Goal: Register for event/course: Sign up to attend an event or enroll in a course

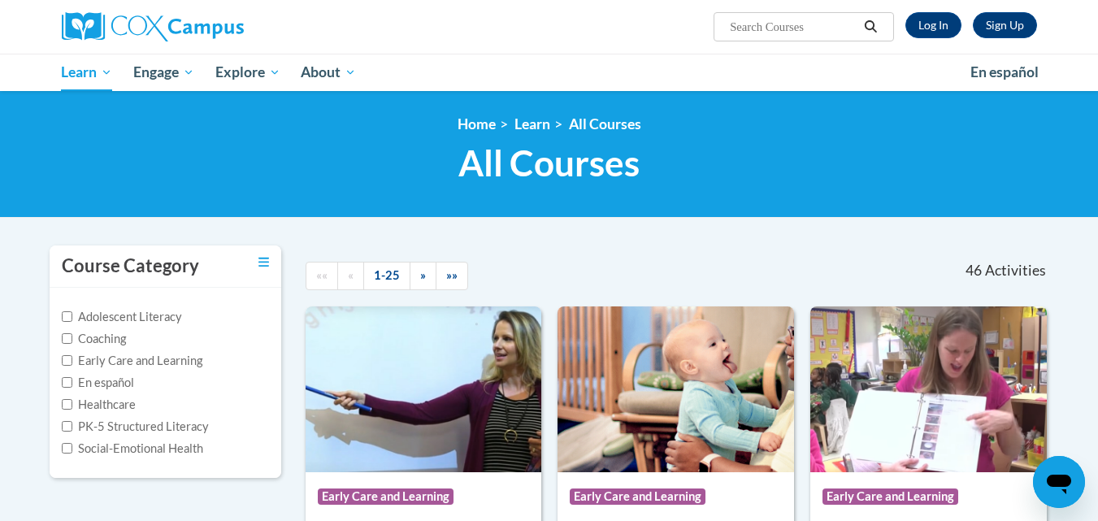
click at [801, 22] on input "Search..." at bounding box center [794, 27] width 130 height 20
type input "r"
type input "rhyme with me"
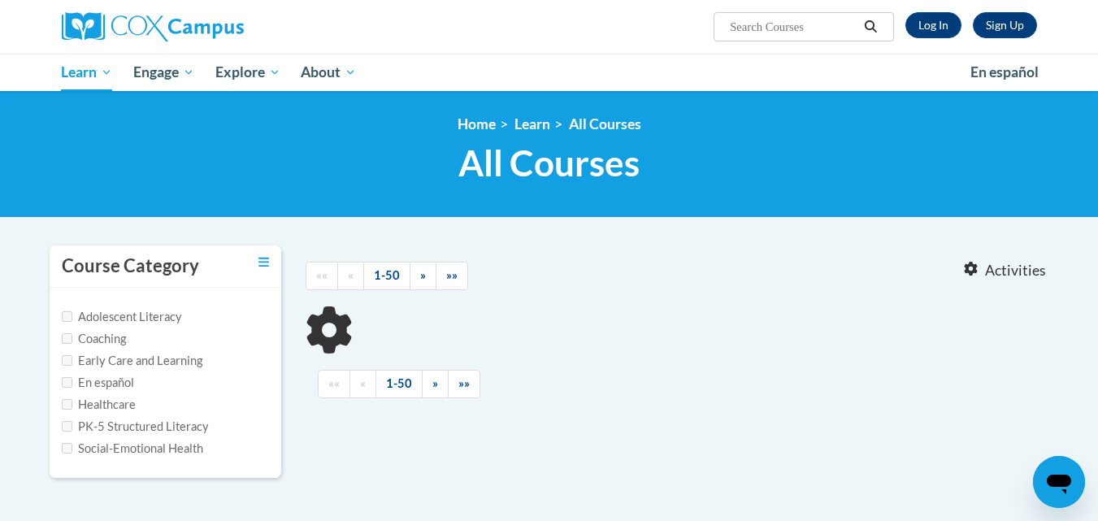
type input "rhyme with me"
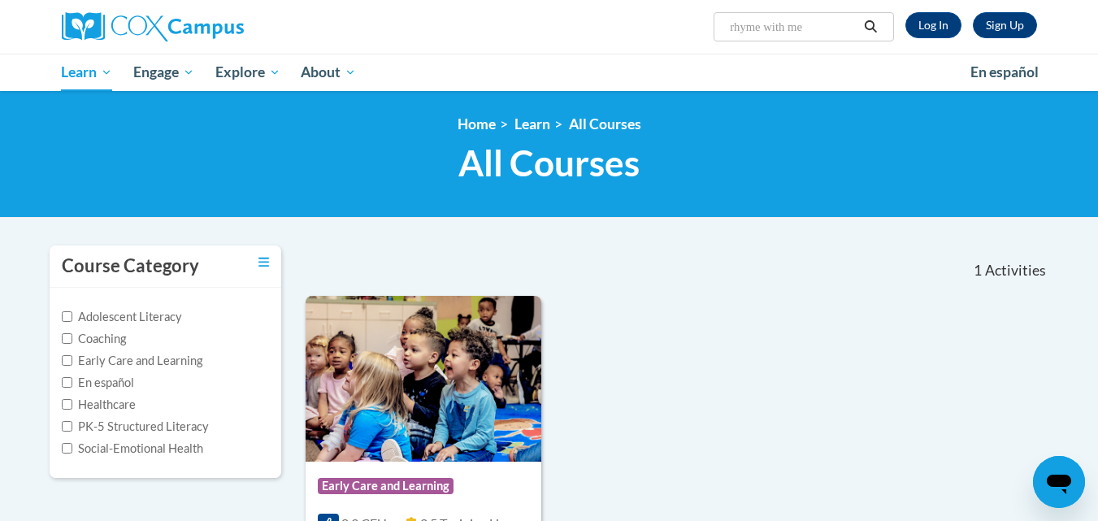
scroll to position [244, 0]
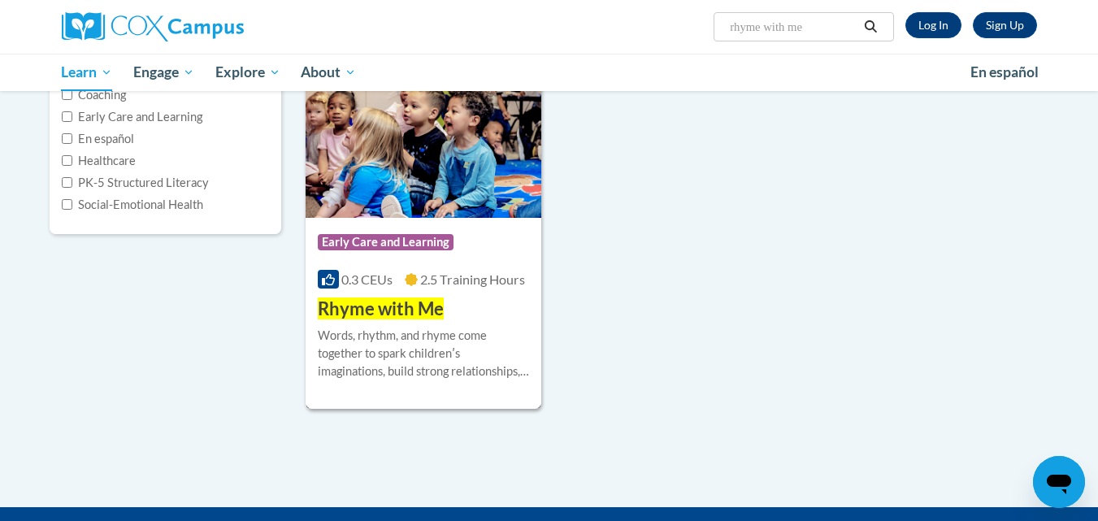
click at [458, 335] on div "Words, rhythm, and rhyme come together to spark childrenʹs imaginations, build …" at bounding box center [424, 354] width 212 height 54
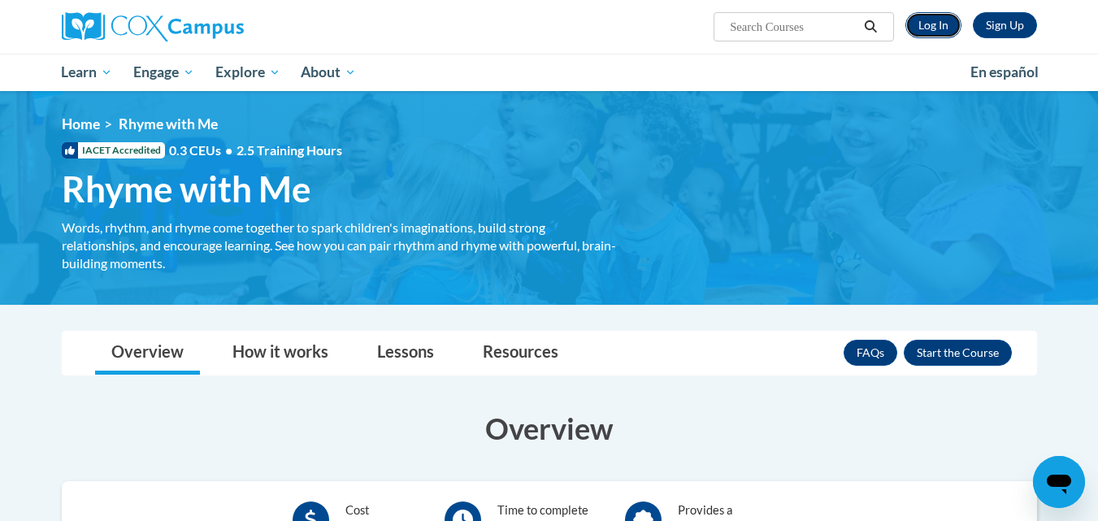
click at [935, 25] on link "Log In" at bounding box center [934, 25] width 56 height 26
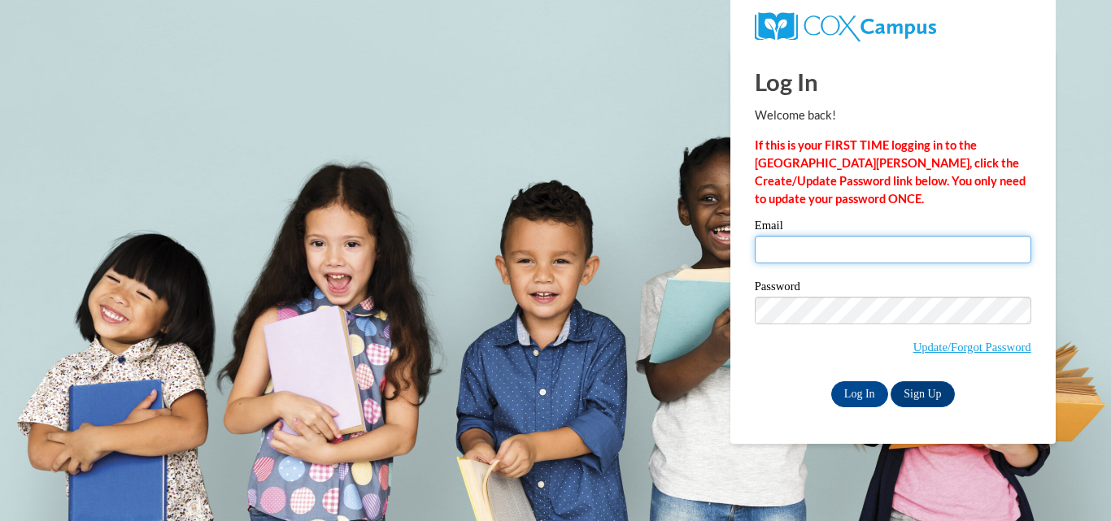
click at [846, 259] on input "Email" at bounding box center [893, 250] width 276 height 28
type input "rhill@escwr.org"
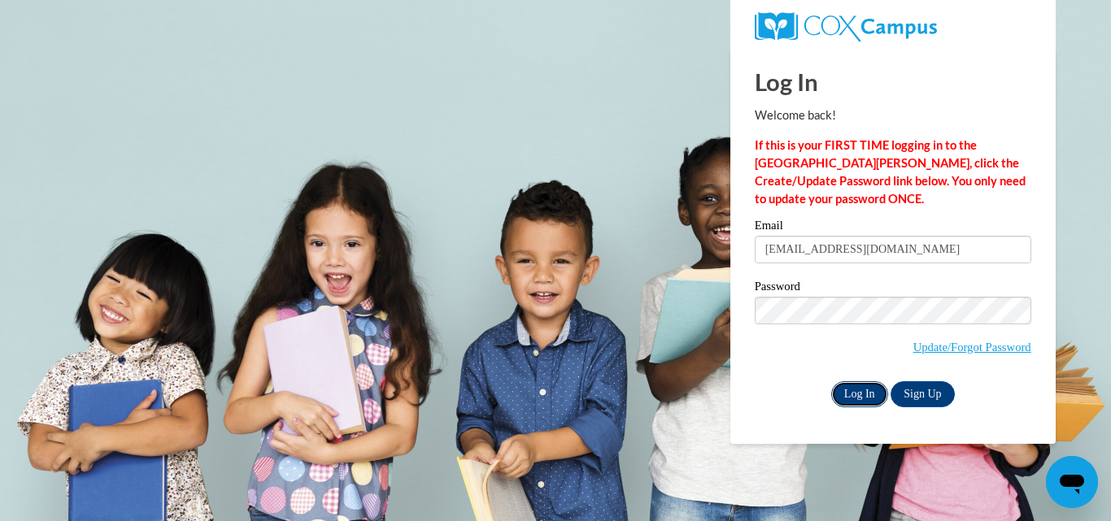
click at [861, 392] on input "Log In" at bounding box center [859, 394] width 57 height 26
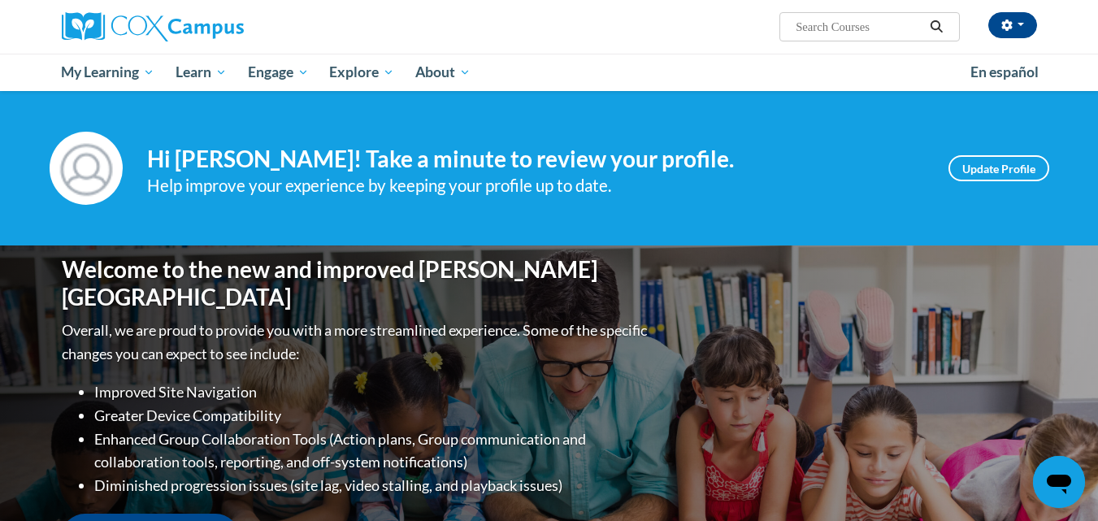
click at [839, 33] on input "Search..." at bounding box center [859, 27] width 130 height 20
type input "rhyme with me"
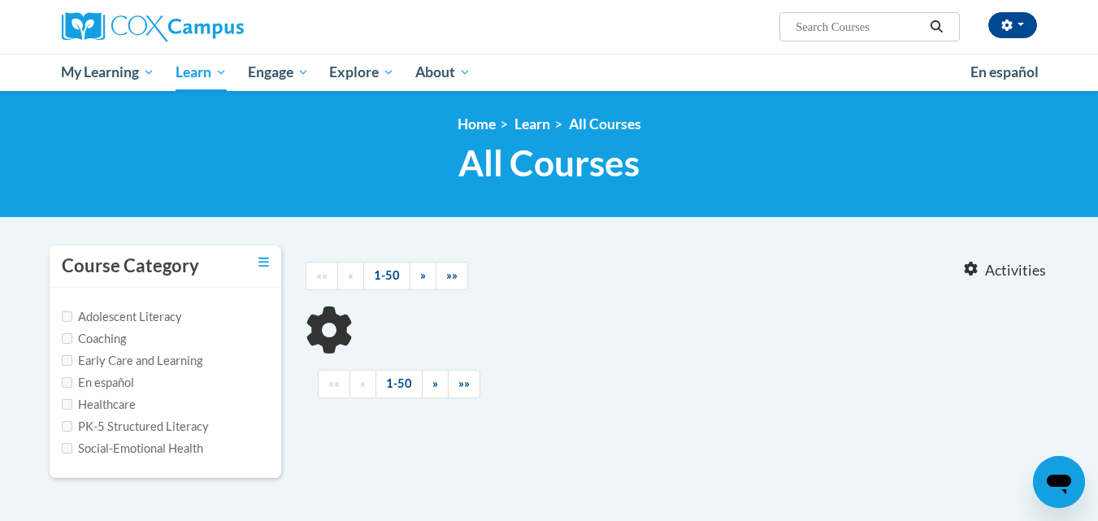
type input "rhyme with me"
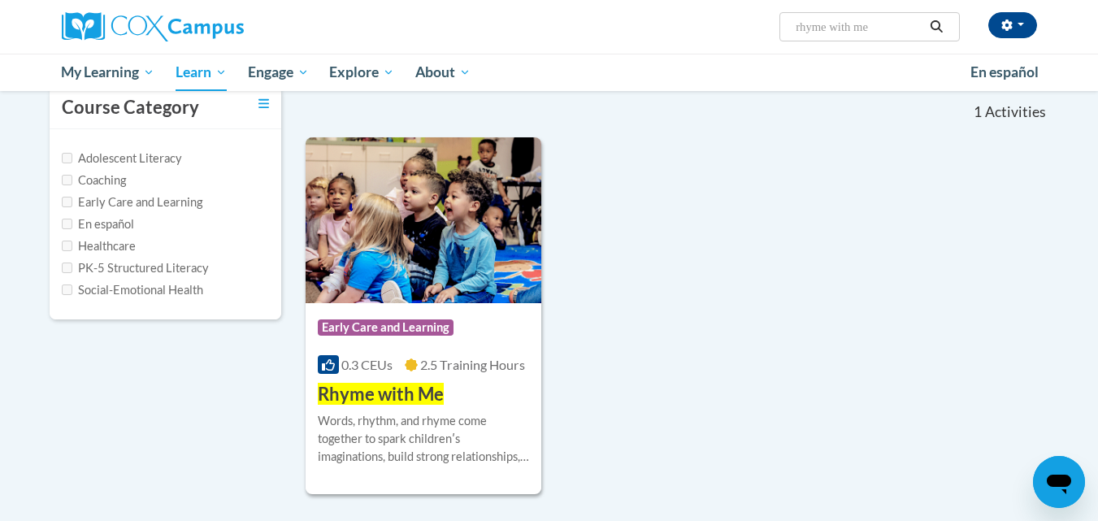
scroll to position [244, 0]
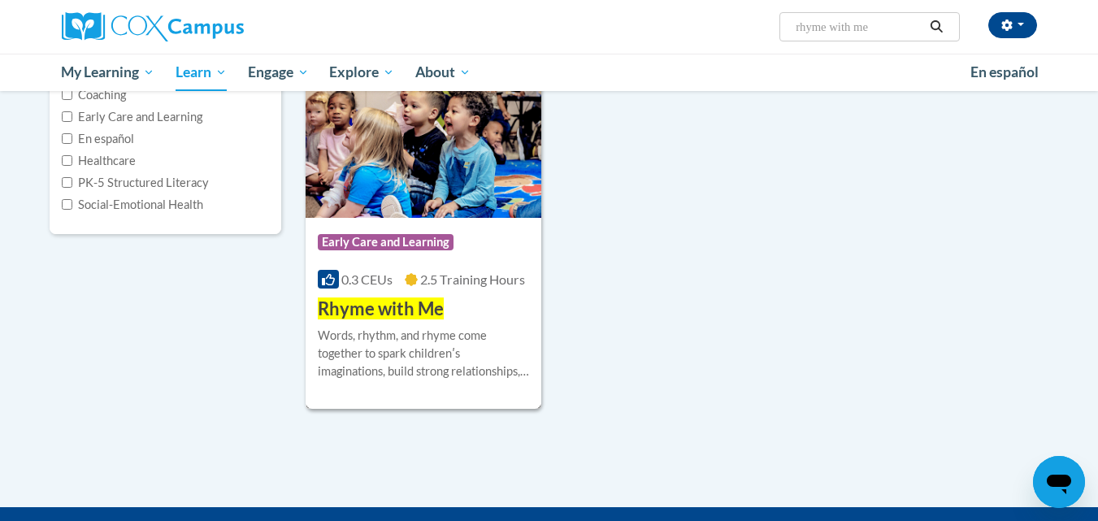
click at [402, 308] on span "Rhyme with Me" at bounding box center [381, 309] width 126 height 22
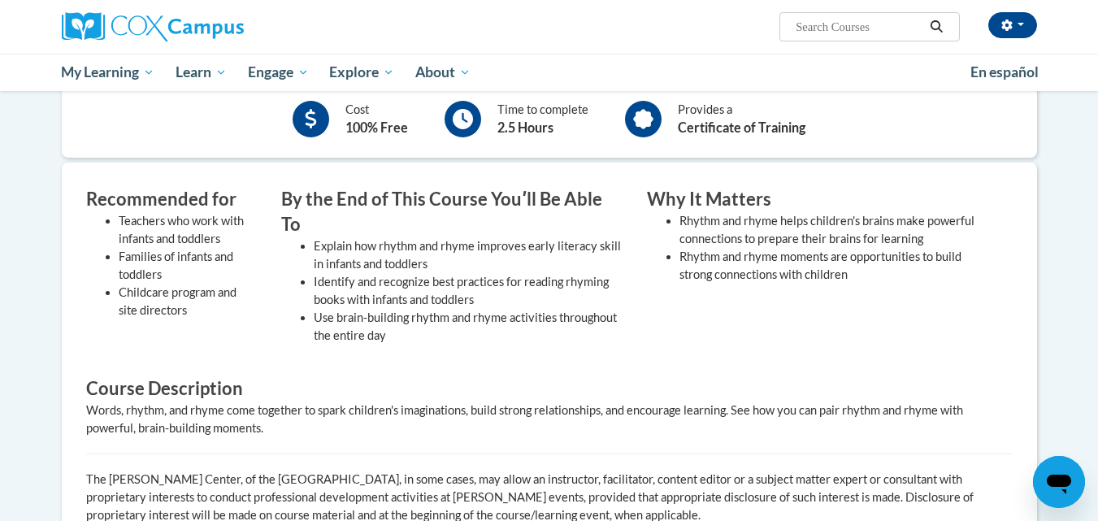
scroll to position [407, 0]
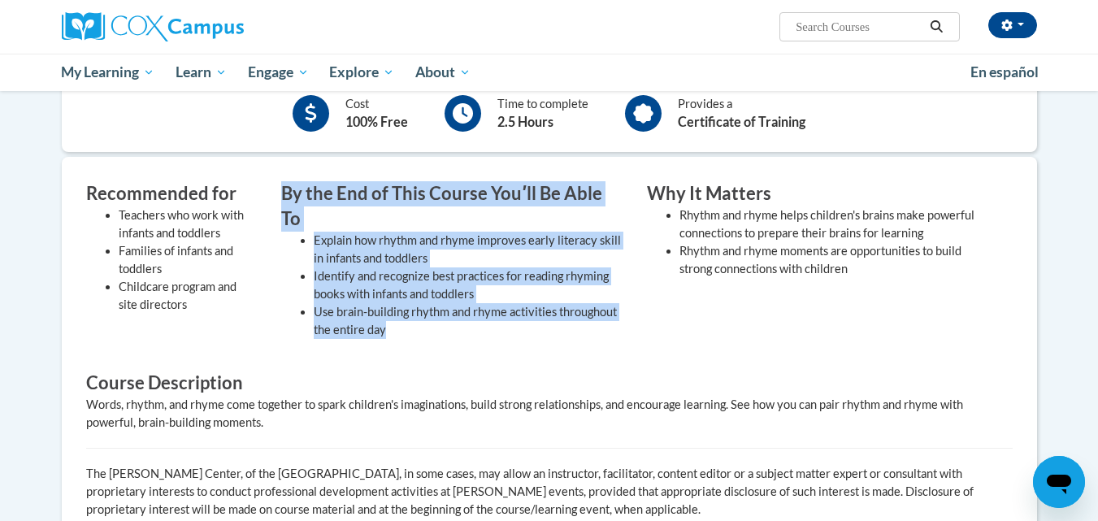
drag, startPoint x: 284, startPoint y: 192, endPoint x: 536, endPoint y: 306, distance: 276.6
click at [536, 306] on div "By the End of This Course Youʹll Be Able To Explain how rhythm and rhyme improv…" at bounding box center [452, 264] width 366 height 166
click at [498, 271] on li "Identify and recognize best practices for reading rhyming books with infants an…" at bounding box center [468, 286] width 309 height 36
click at [355, 238] on li "Explain how rhythm and rhyme improves early literacy skill in infants and toddl…" at bounding box center [468, 250] width 309 height 36
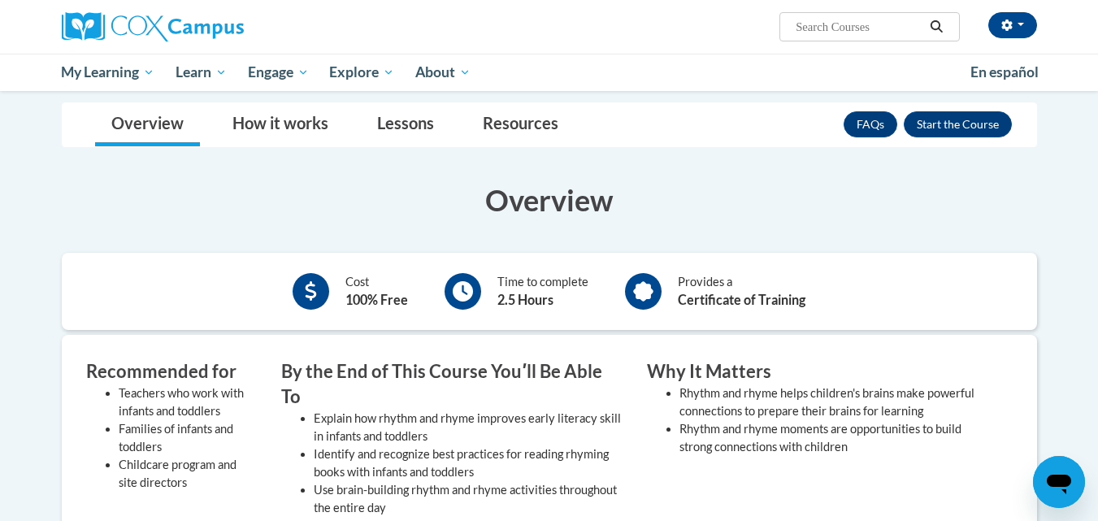
scroll to position [81, 0]
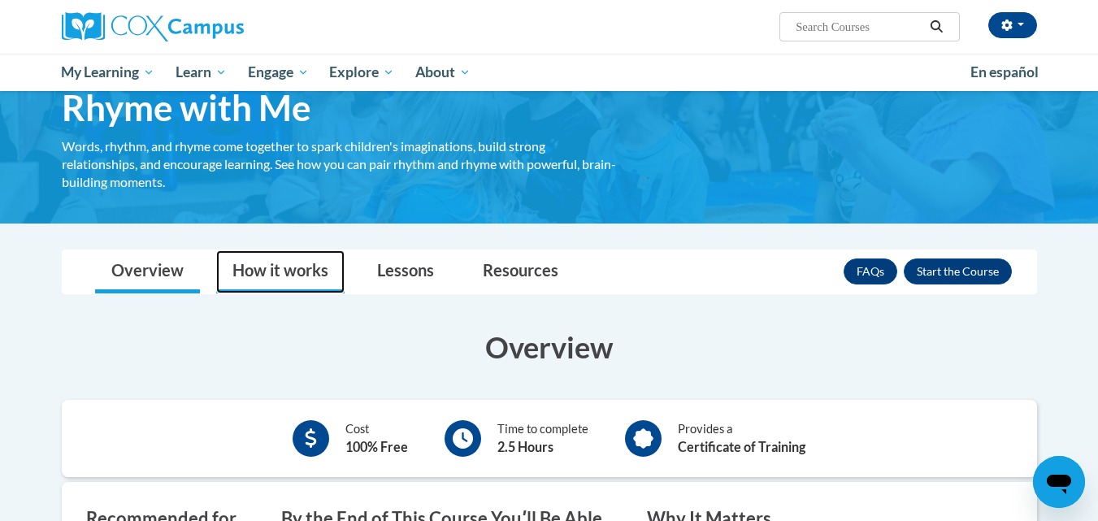
click at [281, 270] on link "How it works" at bounding box center [280, 271] width 128 height 43
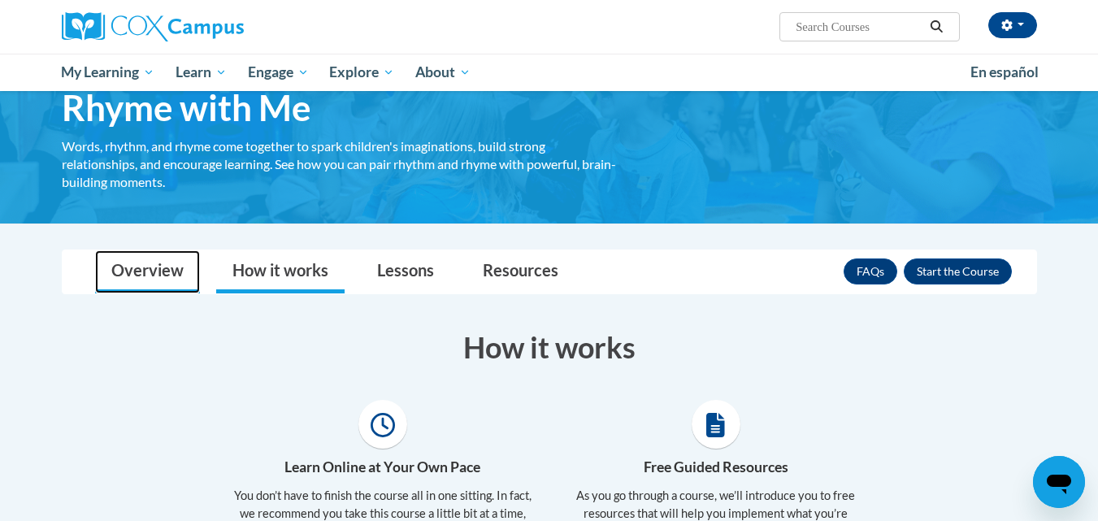
click at [185, 257] on link "Overview" at bounding box center [147, 271] width 105 height 43
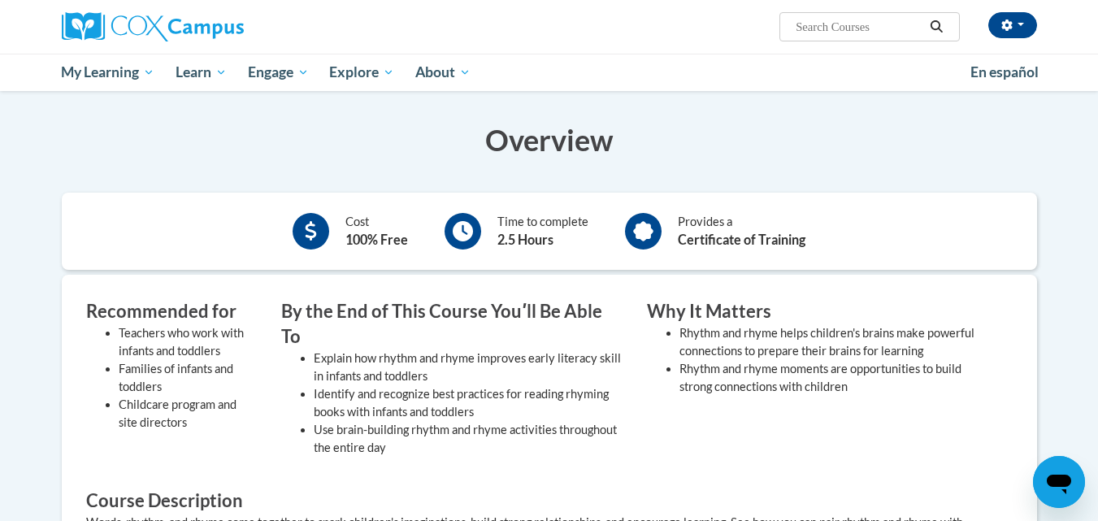
scroll to position [325, 0]
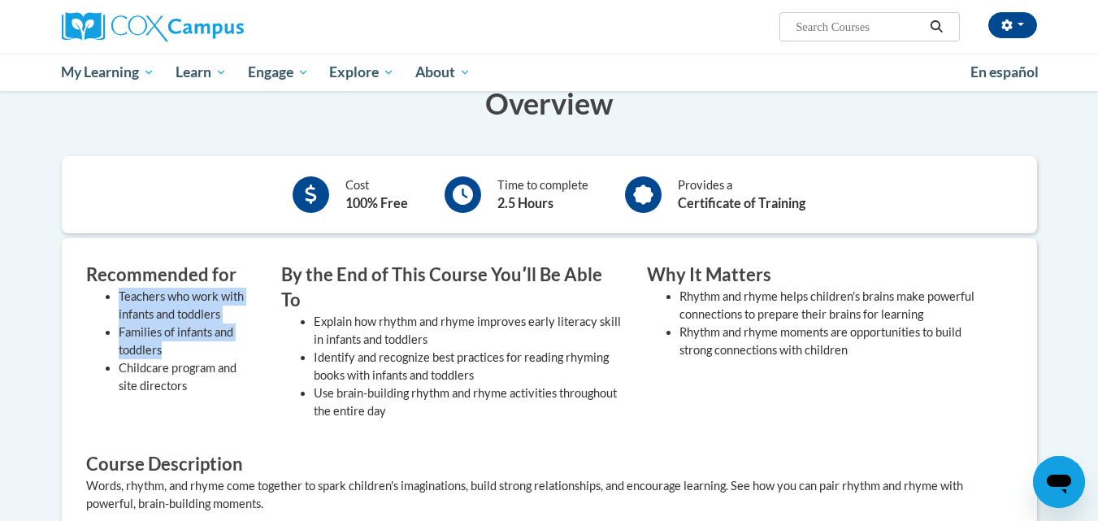
drag, startPoint x: 119, startPoint y: 294, endPoint x: 209, endPoint y: 353, distance: 107.6
click at [209, 353] on ul "Teachers who work with infants and toddlers Families of infants and toddlers Ch…" at bounding box center [171, 341] width 171 height 107
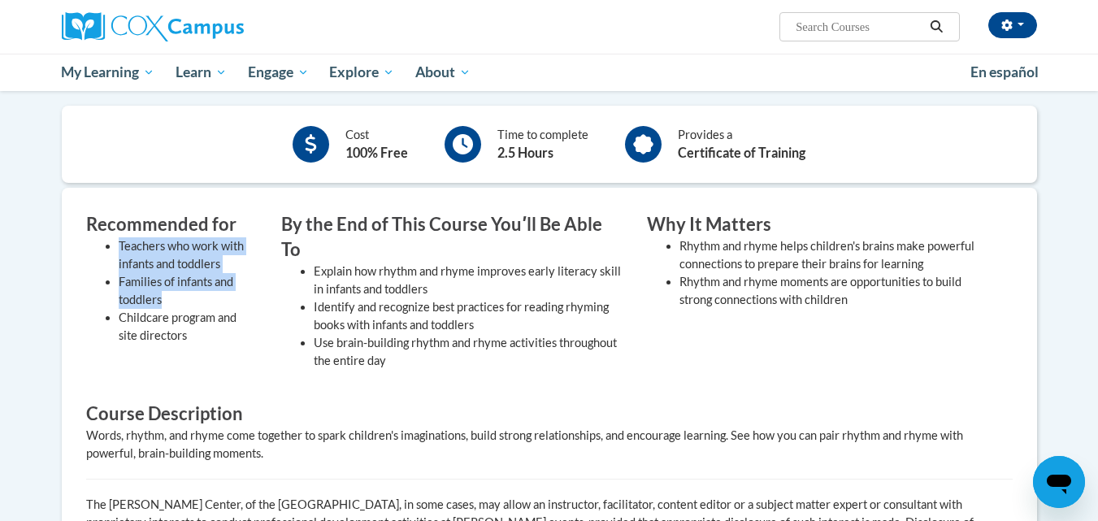
scroll to position [407, 0]
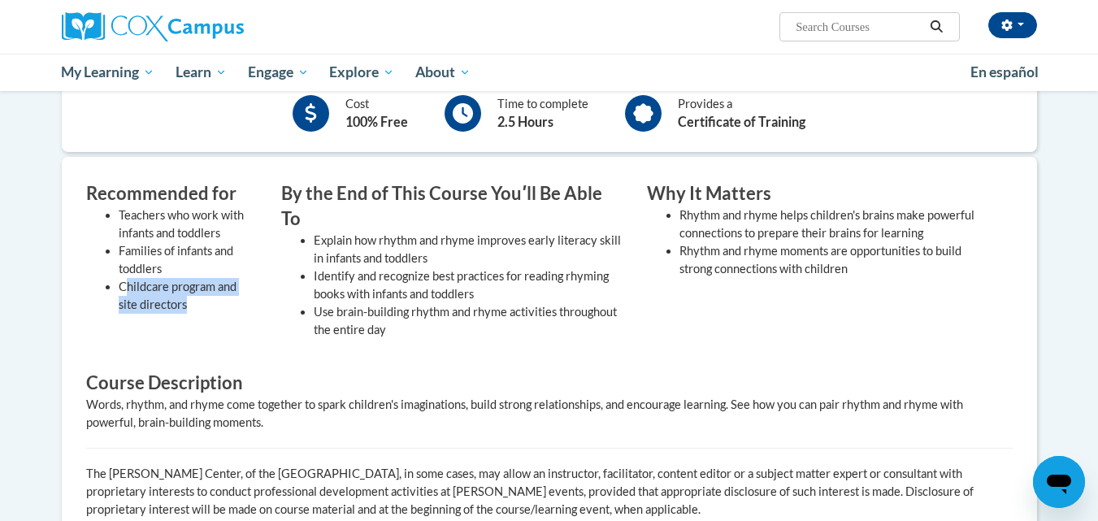
drag, startPoint x: 172, startPoint y: 294, endPoint x: 217, endPoint y: 317, distance: 50.6
click at [219, 320] on div "Recommended for Teachers who work with infants and toddlers Families of infants…" at bounding box center [171, 264] width 195 height 166
click at [202, 289] on li "Childcare program and site directors" at bounding box center [188, 296] width 138 height 36
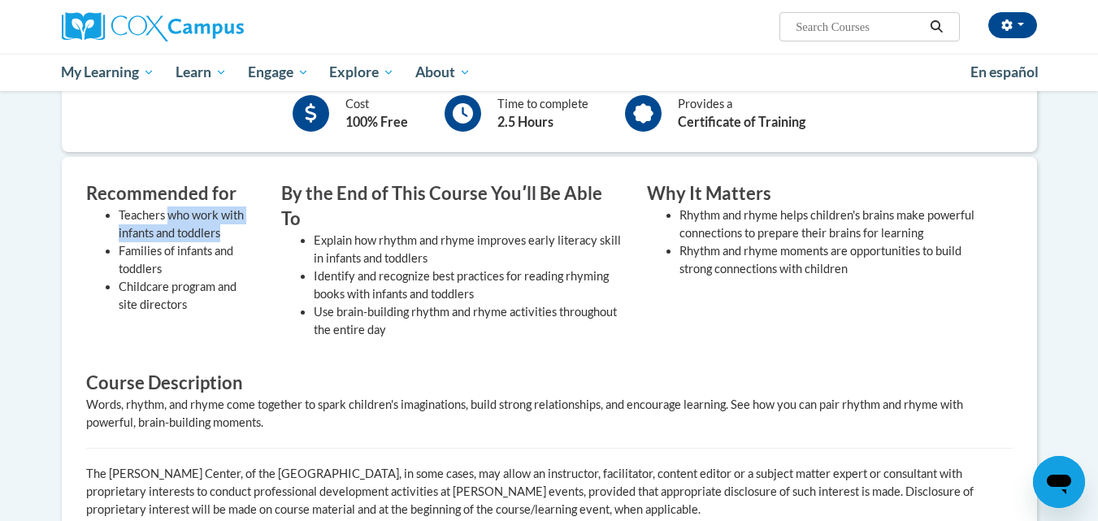
drag, startPoint x: 167, startPoint y: 209, endPoint x: 230, endPoint y: 236, distance: 68.1
click at [230, 236] on li "Teachers who work with infants and toddlers" at bounding box center [188, 225] width 138 height 36
drag, startPoint x: 187, startPoint y: 248, endPoint x: 212, endPoint y: 268, distance: 31.9
click at [212, 268] on li "Families of infants and toddlers" at bounding box center [188, 260] width 138 height 36
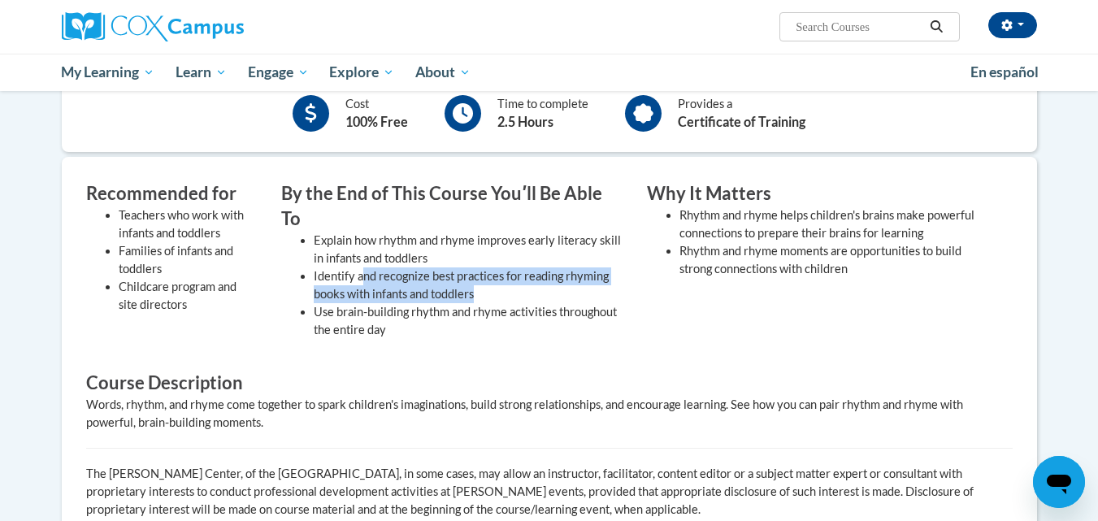
drag, startPoint x: 365, startPoint y: 246, endPoint x: 502, endPoint y: 268, distance: 139.2
click at [502, 268] on li "Identify and recognize best practices for reading rhyming books with infants an…" at bounding box center [468, 286] width 309 height 36
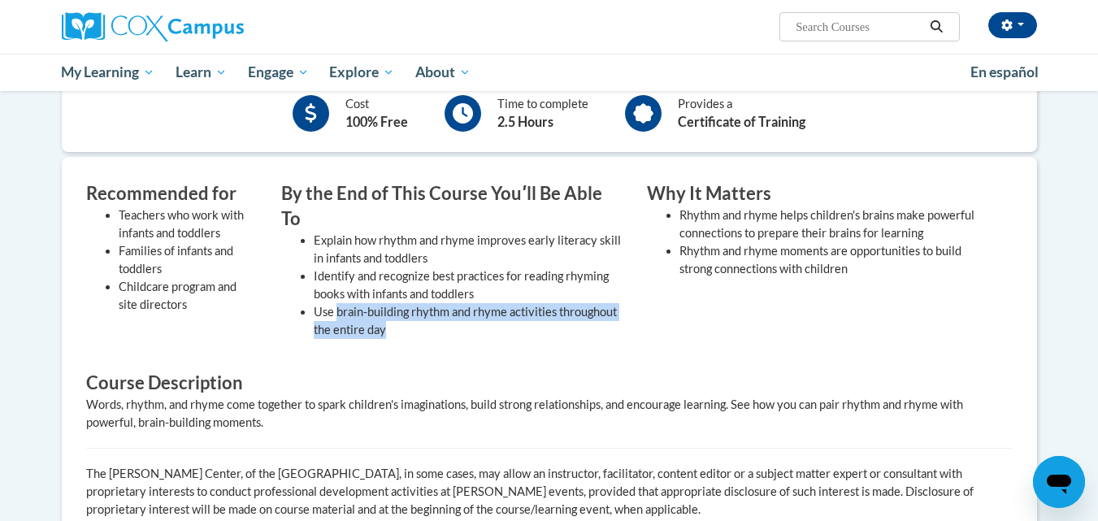
drag, startPoint x: 339, startPoint y: 278, endPoint x: 485, endPoint y: 301, distance: 147.3
click at [477, 303] on li "Use brain-building rhythm and rhyme activities throughout the entire day" at bounding box center [468, 321] width 309 height 36
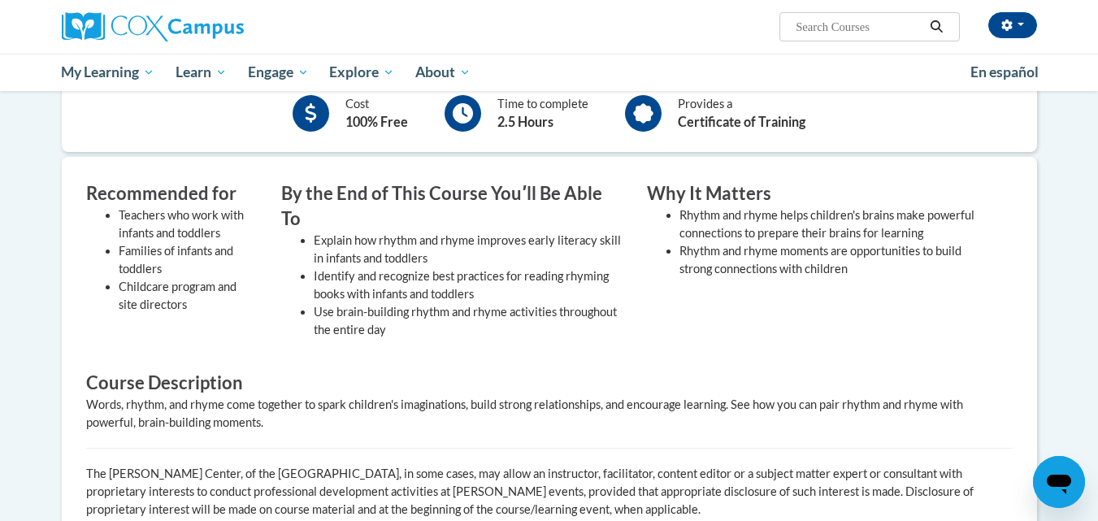
drag, startPoint x: 594, startPoint y: 276, endPoint x: 644, endPoint y: 256, distance: 53.6
click at [604, 271] on li "Identify and recognize best practices for reading rhyming books with infants an…" at bounding box center [468, 286] width 309 height 36
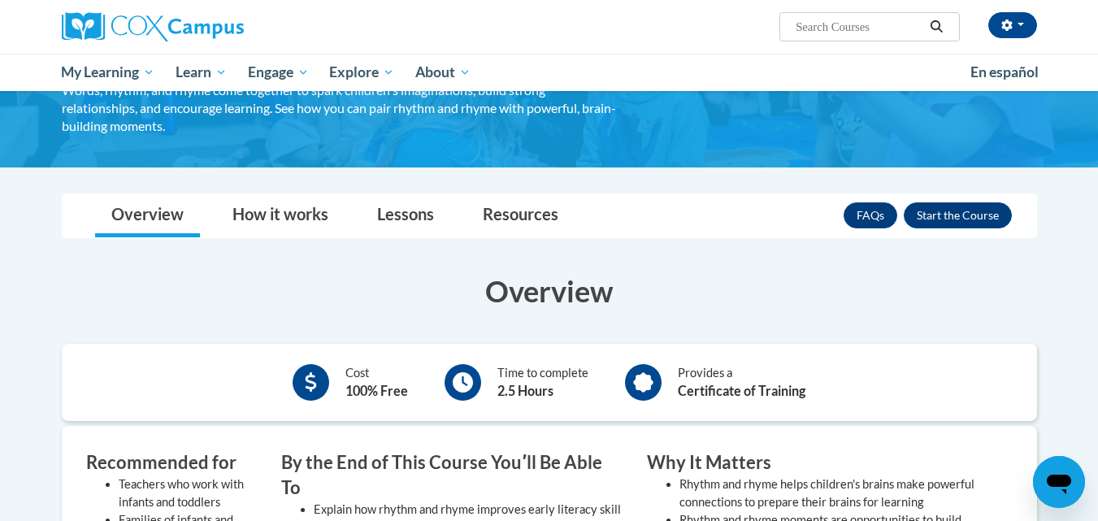
scroll to position [81, 0]
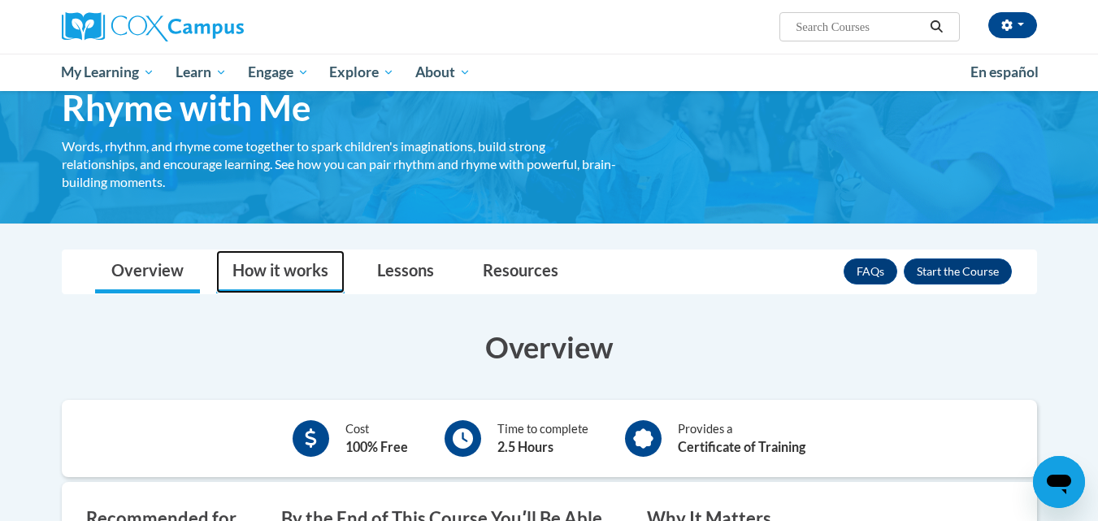
click at [294, 278] on link "How it works" at bounding box center [280, 271] width 128 height 43
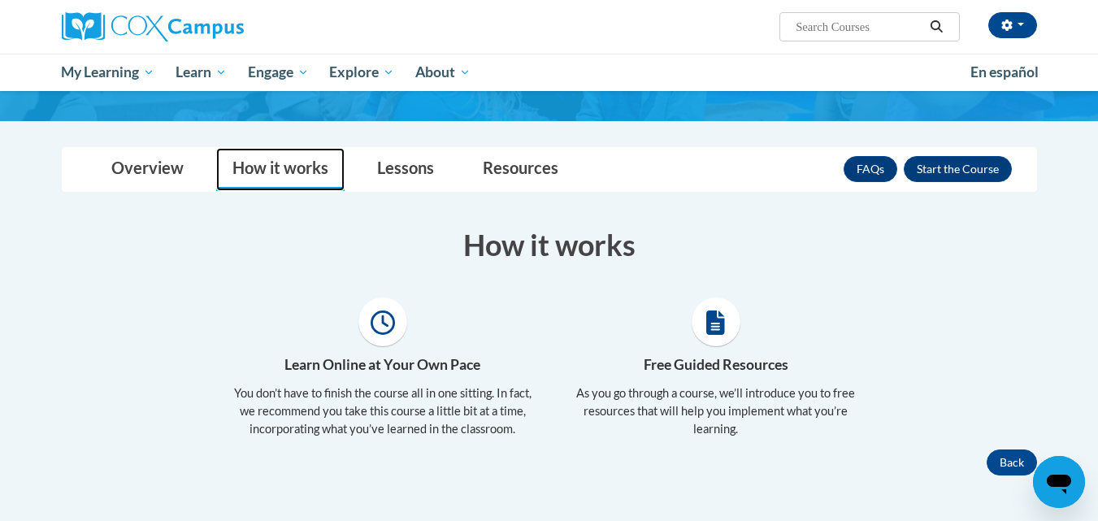
scroll to position [163, 0]
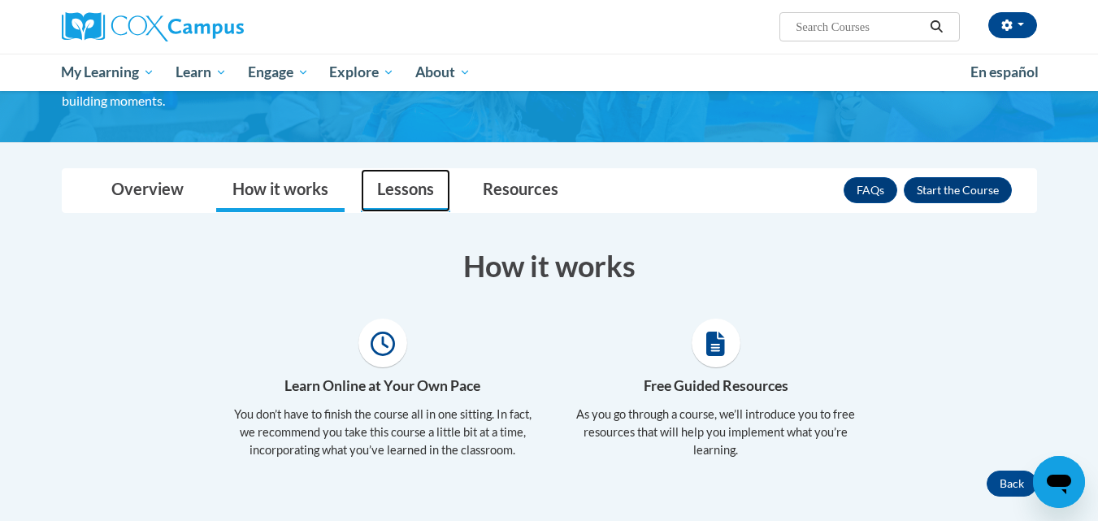
click at [388, 197] on link "Lessons" at bounding box center [405, 190] width 89 height 43
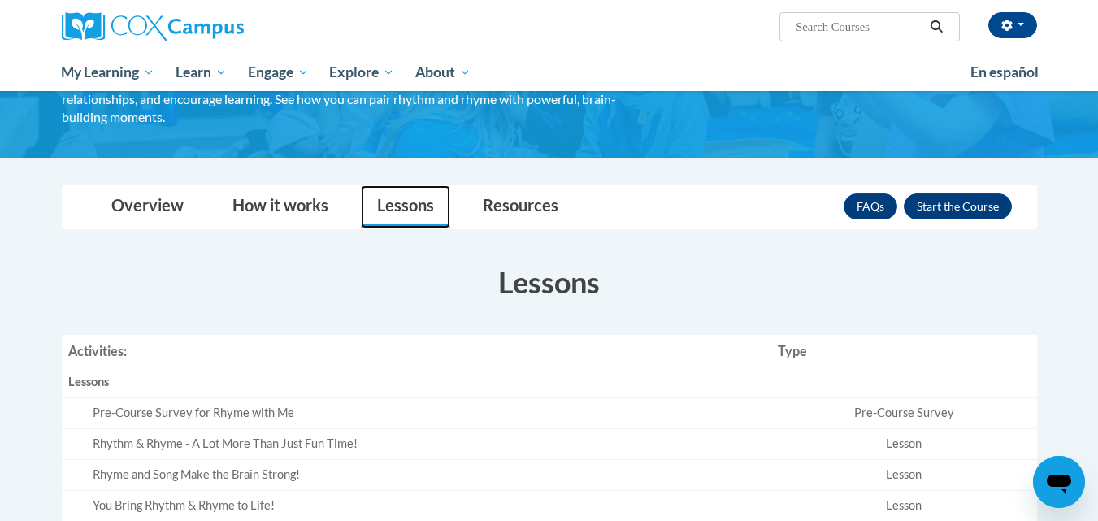
scroll to position [0, 0]
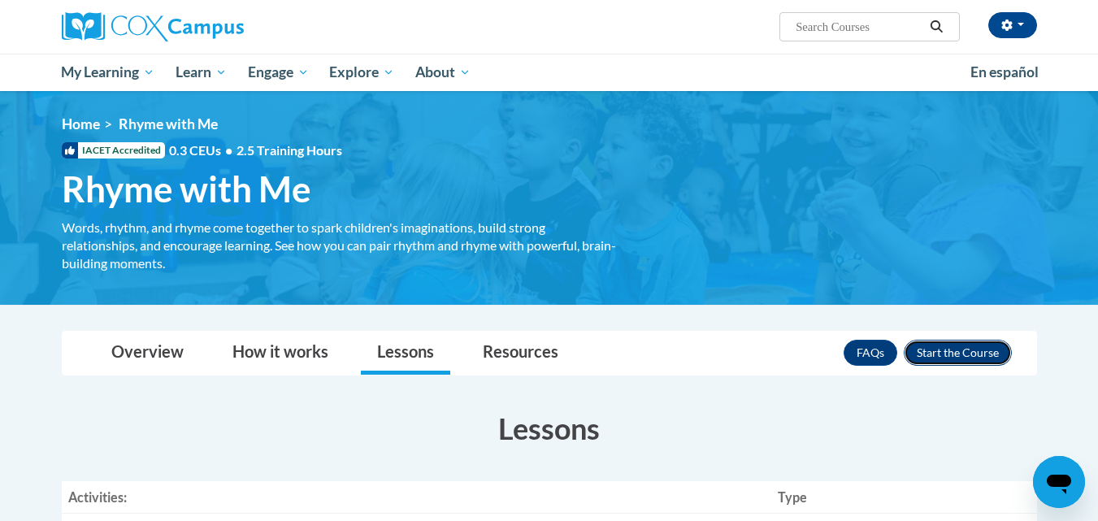
click at [961, 354] on button "Enroll" at bounding box center [958, 353] width 108 height 26
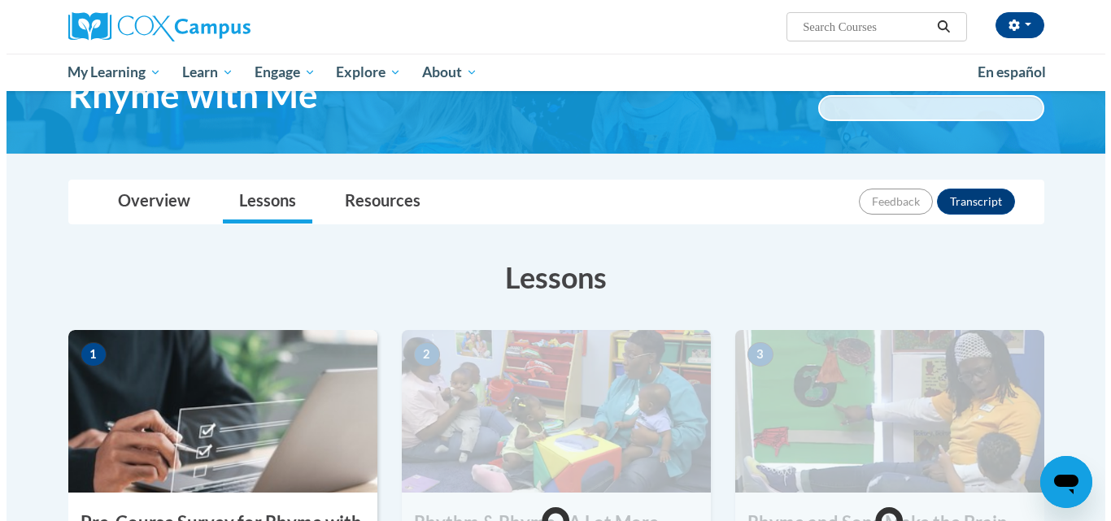
scroll to position [325, 0]
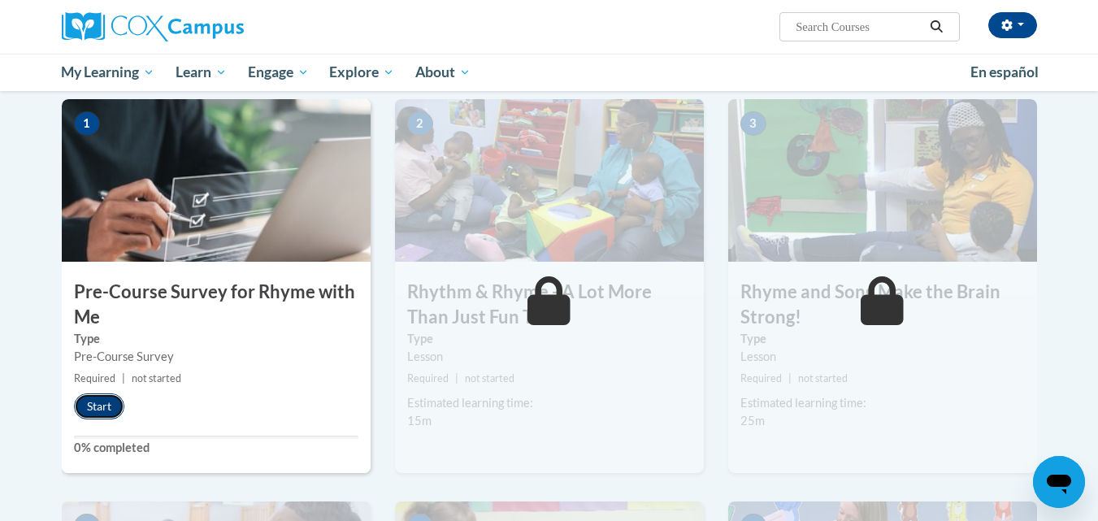
click at [108, 405] on button "Start" at bounding box center [99, 407] width 50 height 26
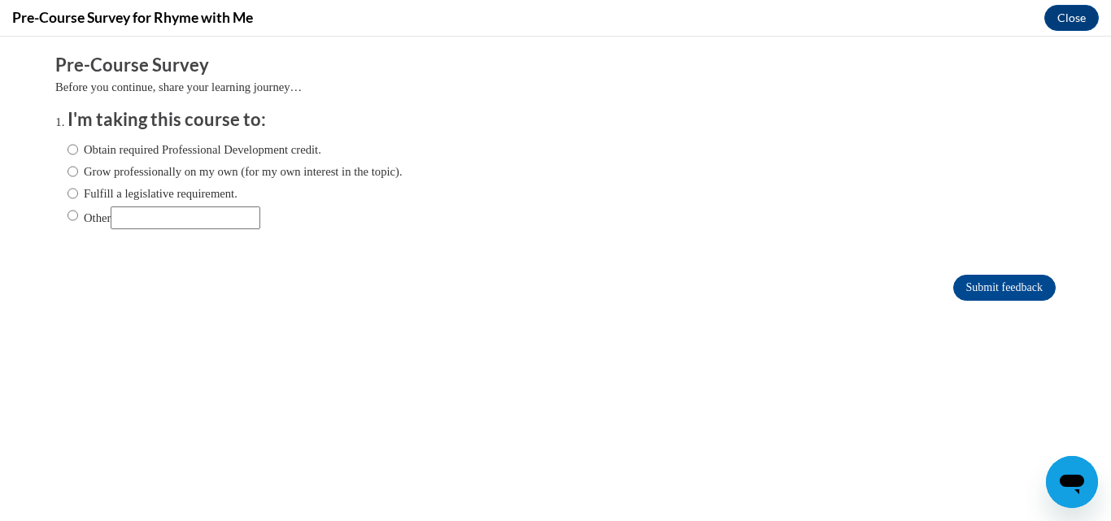
scroll to position [0, 0]
click at [55, 173] on ol "I'm taking this course to: Obtain required Professional Development credit. Gro…" at bounding box center [555, 180] width 1000 height 147
click at [67, 174] on input "Grow professionally on my own (for my own interest in the topic)." at bounding box center [72, 172] width 11 height 18
radio input "true"
click at [992, 277] on input "Submit feedback" at bounding box center [1004, 288] width 102 height 26
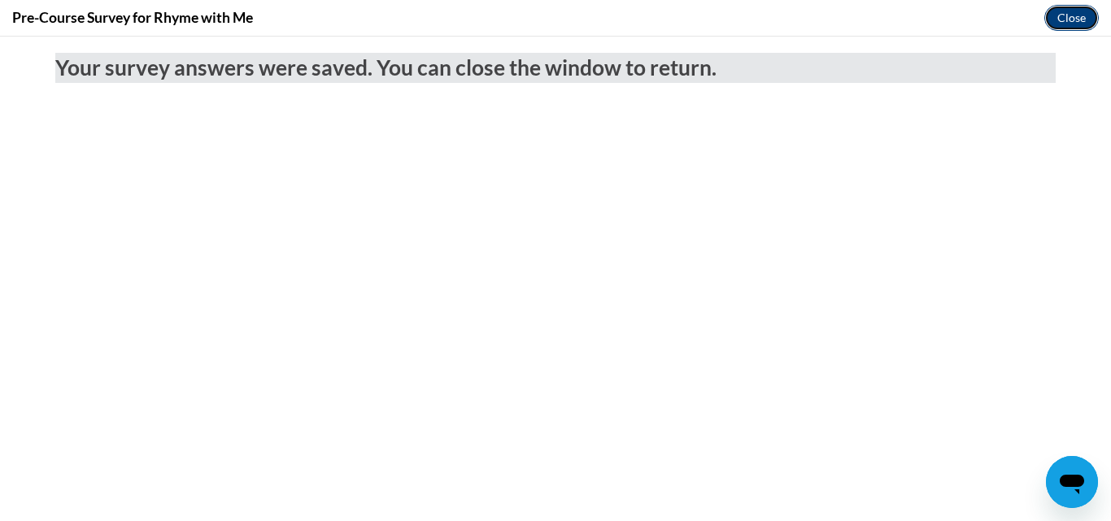
click at [1068, 11] on button "Close" at bounding box center [1071, 18] width 54 height 26
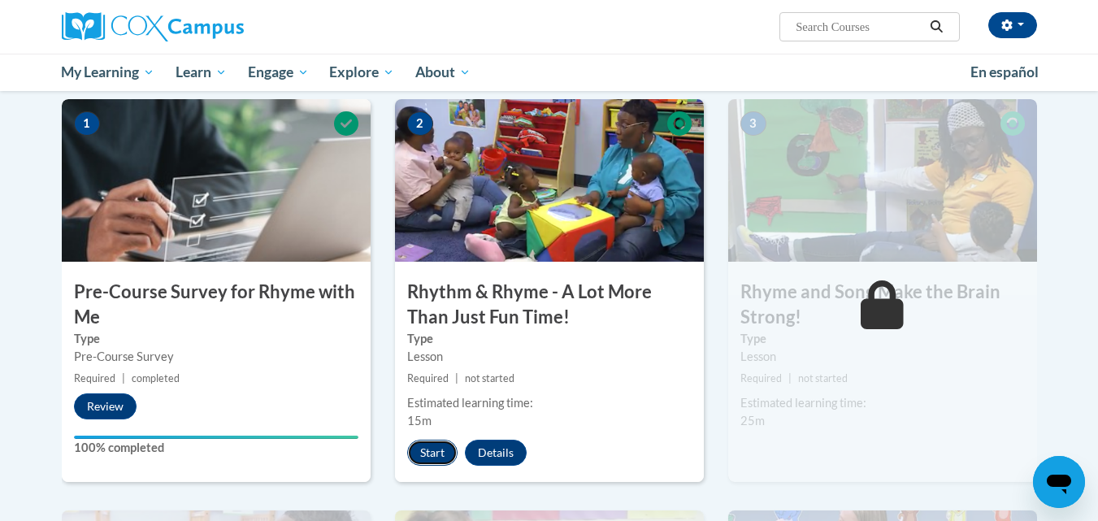
click at [438, 453] on button "Start" at bounding box center [432, 453] width 50 height 26
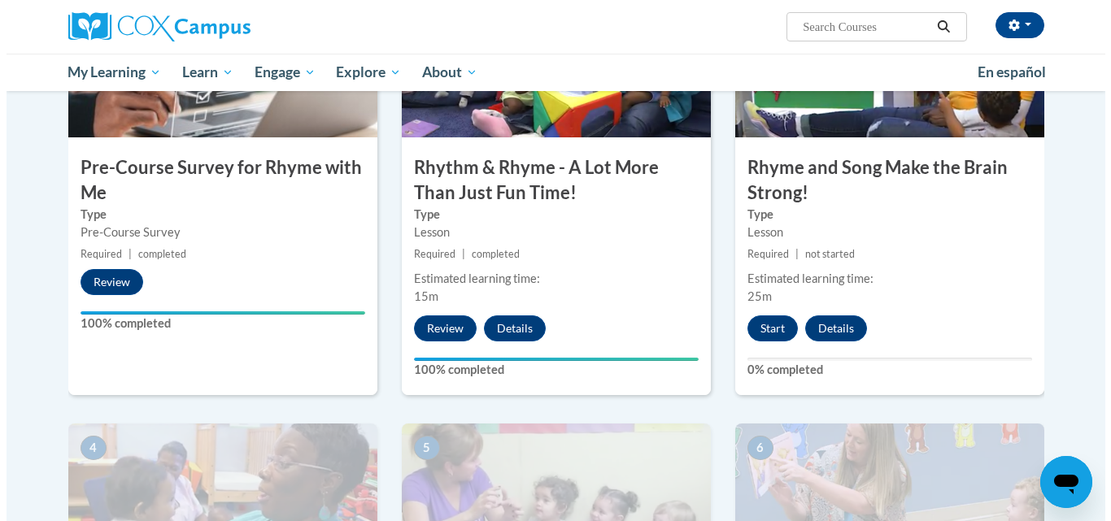
scroll to position [488, 0]
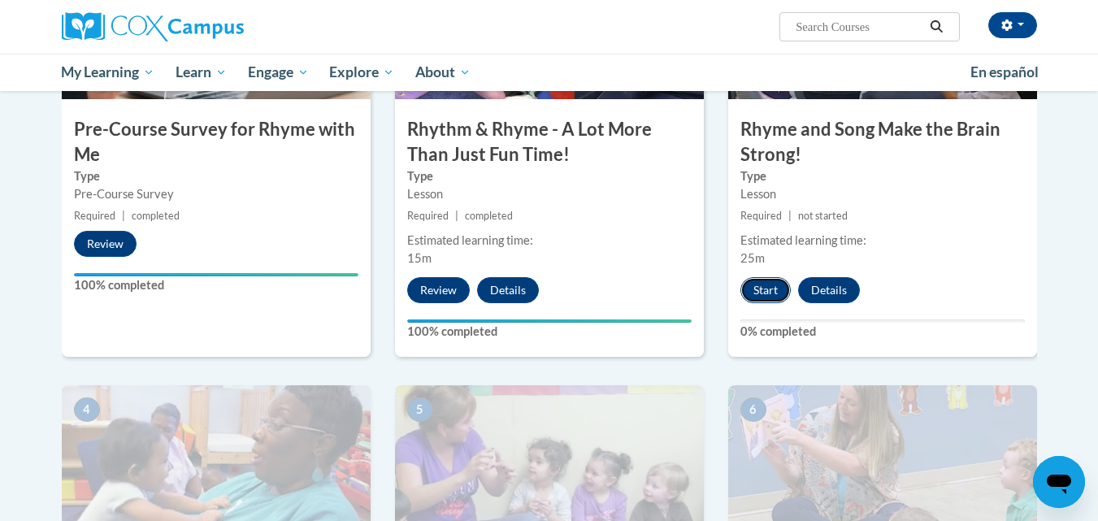
click at [765, 285] on button "Start" at bounding box center [766, 290] width 50 height 26
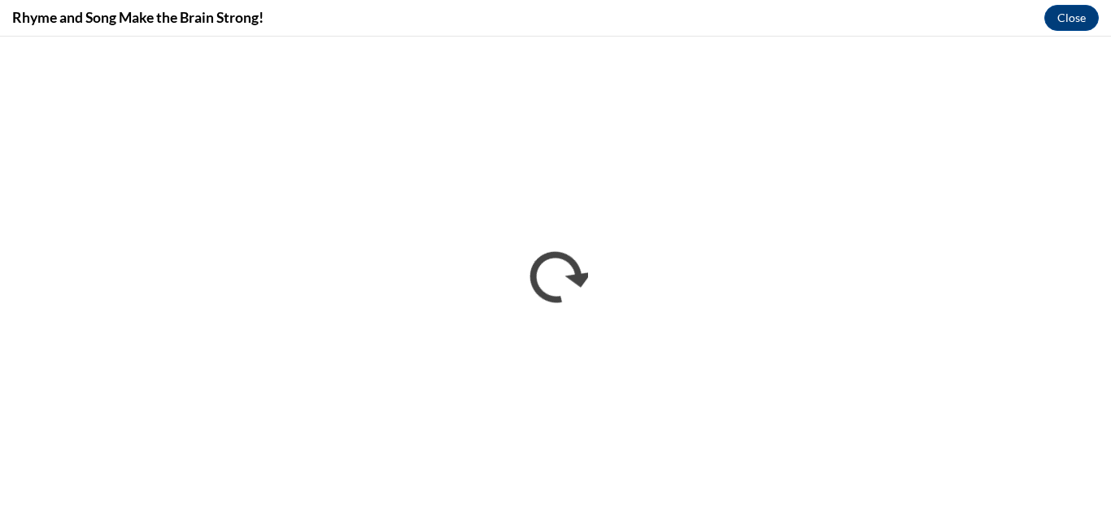
scroll to position [0, 0]
